Goal: Navigation & Orientation: Find specific page/section

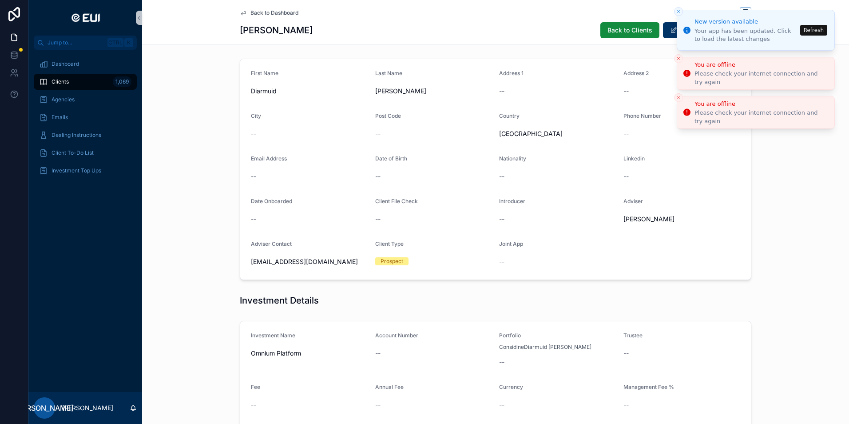
click at [681, 9] on icon "Close toast" at bounding box center [678, 11] width 5 height 5
click at [684, 60] on li "You are offline Please check your internet connection and try again" at bounding box center [756, 73] width 158 height 33
click at [679, 58] on icon "Close toast" at bounding box center [678, 58] width 5 height 5
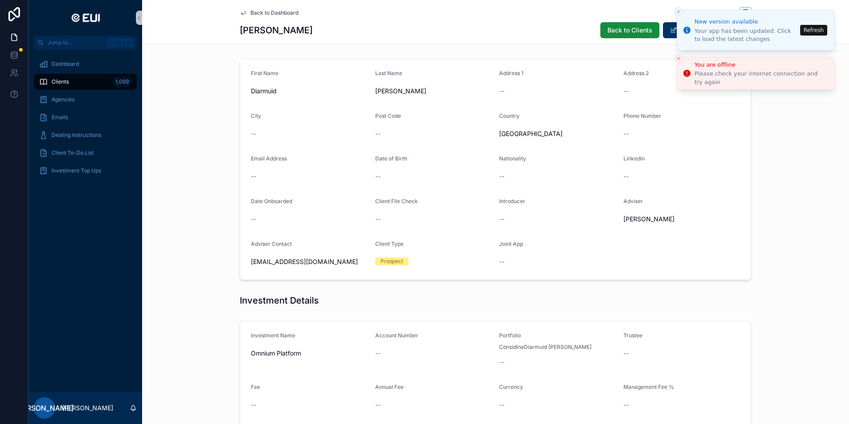
click at [679, 60] on icon "Close toast" at bounding box center [678, 58] width 5 height 5
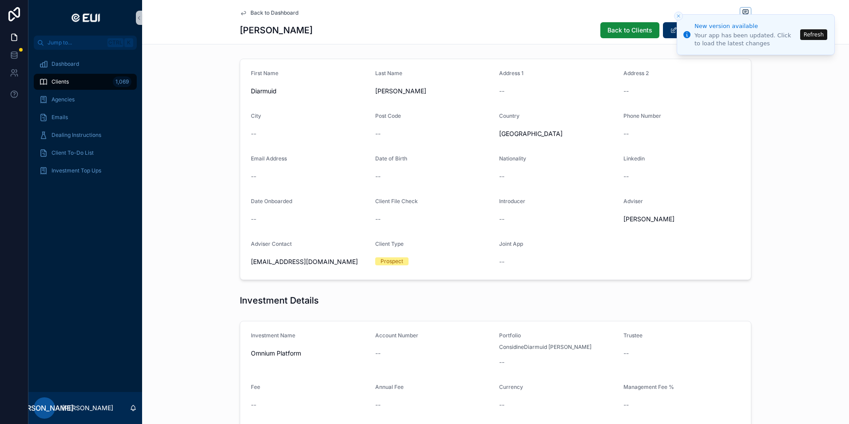
click at [821, 32] on button "Refresh" at bounding box center [813, 34] width 27 height 11
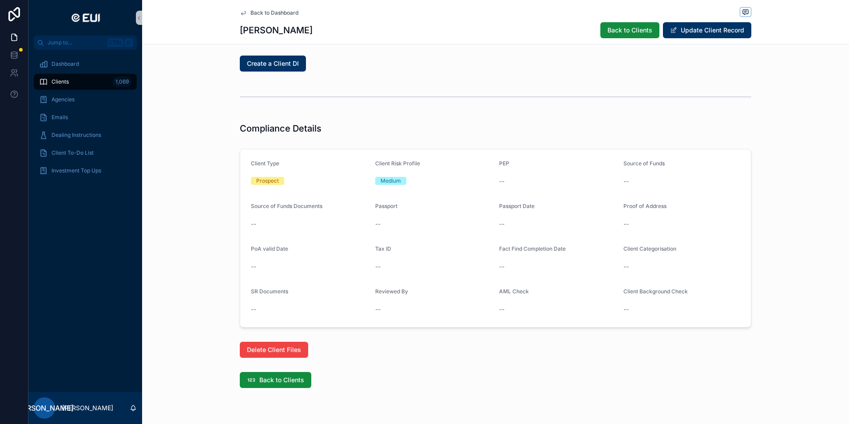
scroll to position [652, 0]
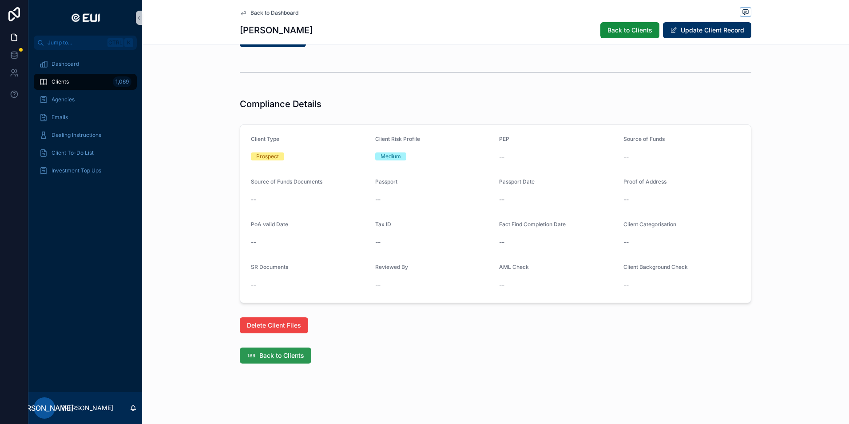
click at [283, 360] on button "Back to Clients" at bounding box center [276, 355] width 72 height 16
